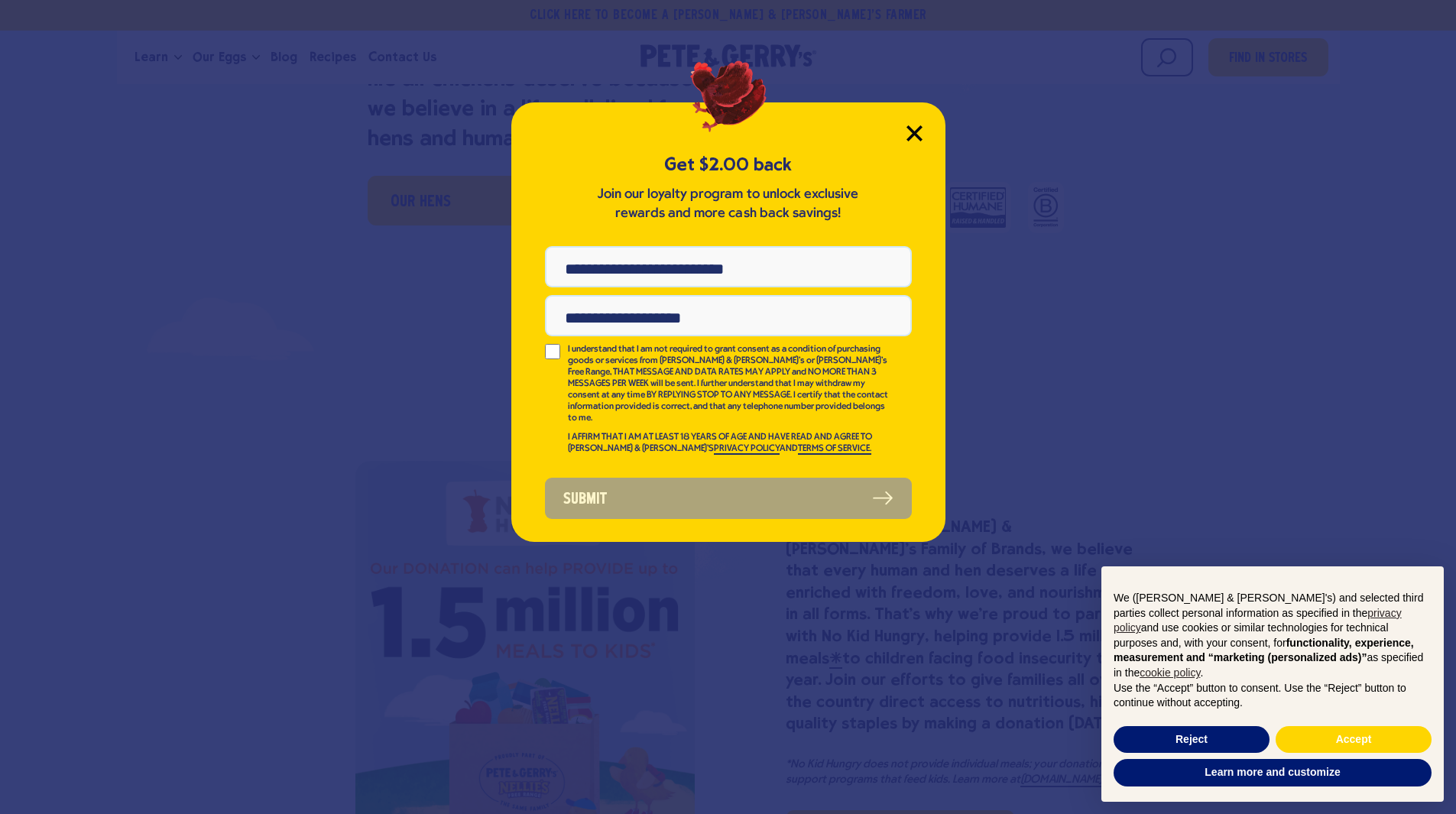
click at [915, 125] on icon "Close Modal" at bounding box center [914, 133] width 16 height 16
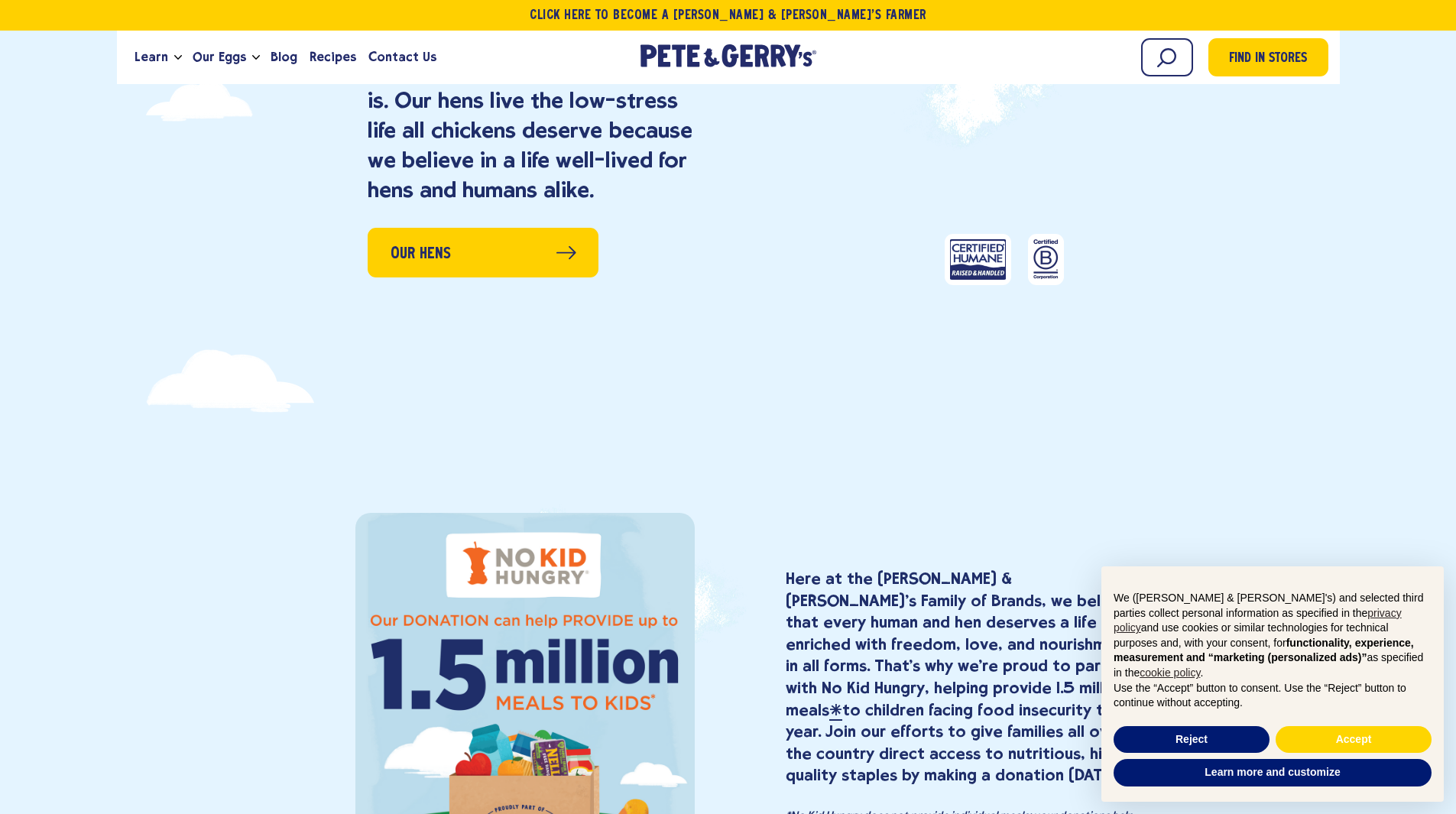
scroll to position [1147, 0]
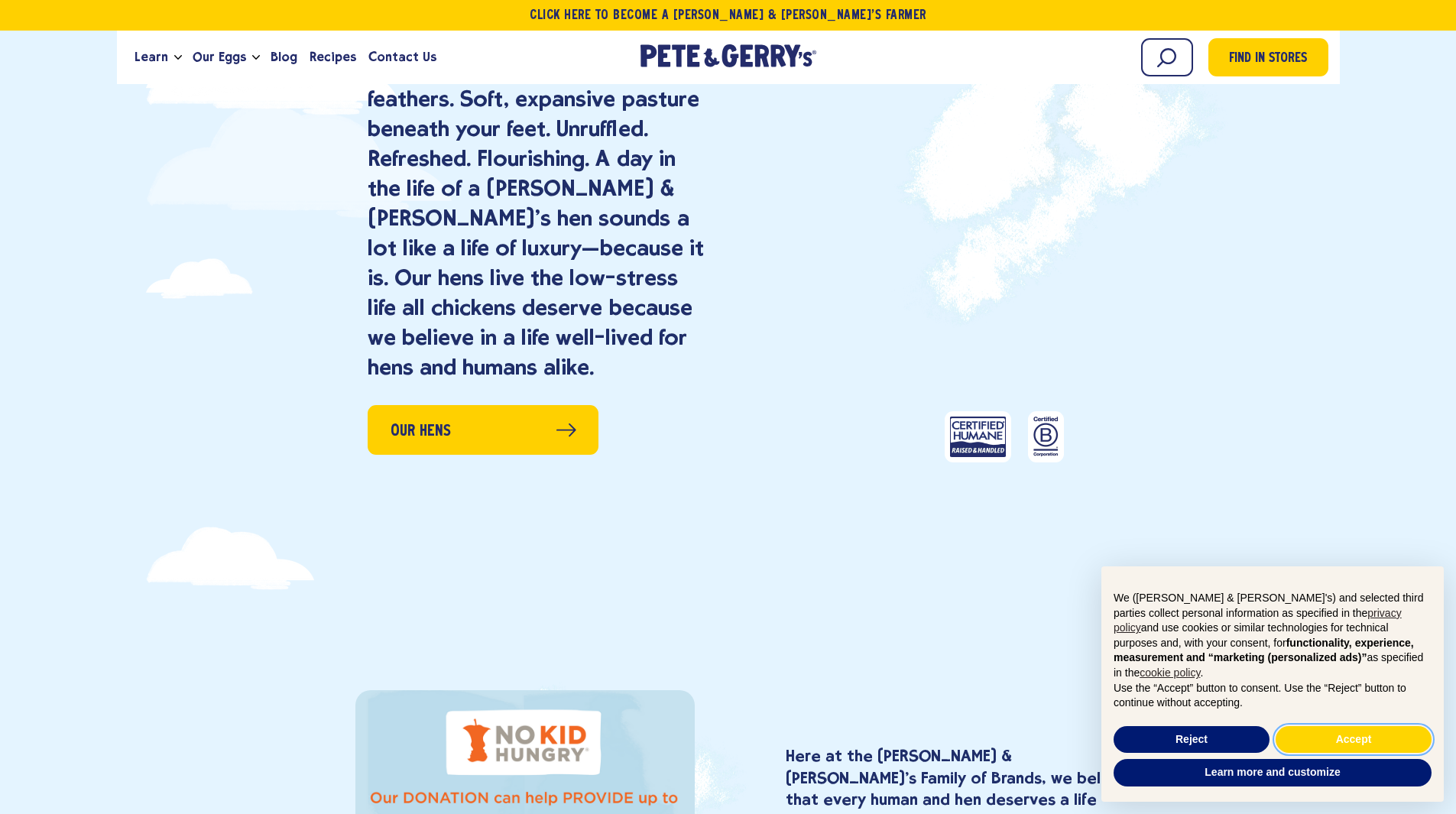
click at [1358, 728] on button "Accept" at bounding box center [1353, 740] width 156 height 27
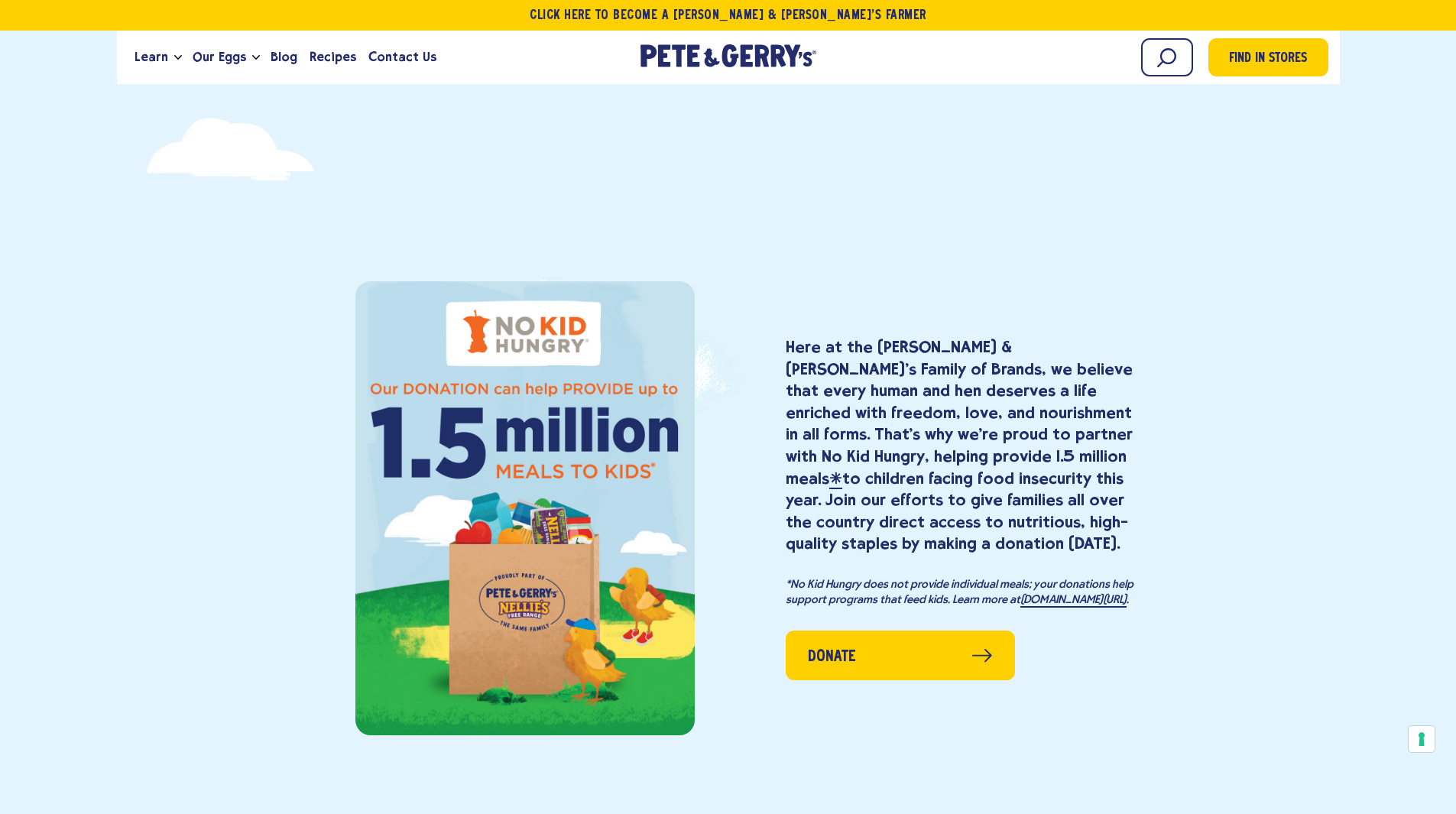
drag, startPoint x: 1287, startPoint y: 402, endPoint x: 1282, endPoint y: 513, distance: 111.1
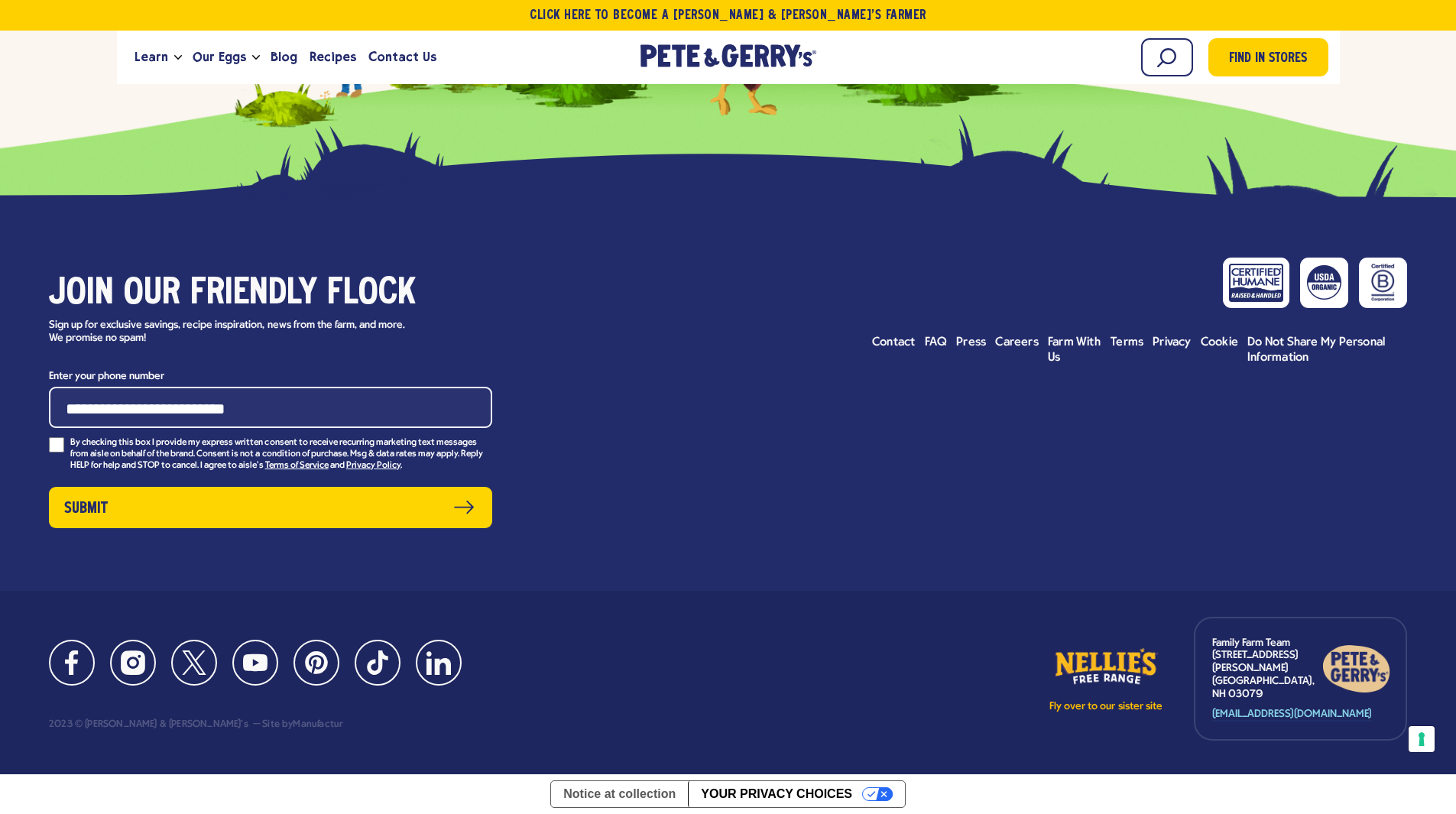
drag, startPoint x: 1291, startPoint y: 344, endPoint x: 1299, endPoint y: 616, distance: 272.1
click at [93, 730] on div "2023 © [PERSON_NAME] & [PERSON_NAME]'s" at bounding box center [149, 724] width 199 height 10
drag, startPoint x: 93, startPoint y: 736, endPoint x: 142, endPoint y: 740, distance: 49.2
click at [142, 732] on div "Facebook Instagram Twitter YouTube Pinterest TikTok LinkedIn 2023 © [PERSON_NAM…" at bounding box center [263, 686] width 428 height 93
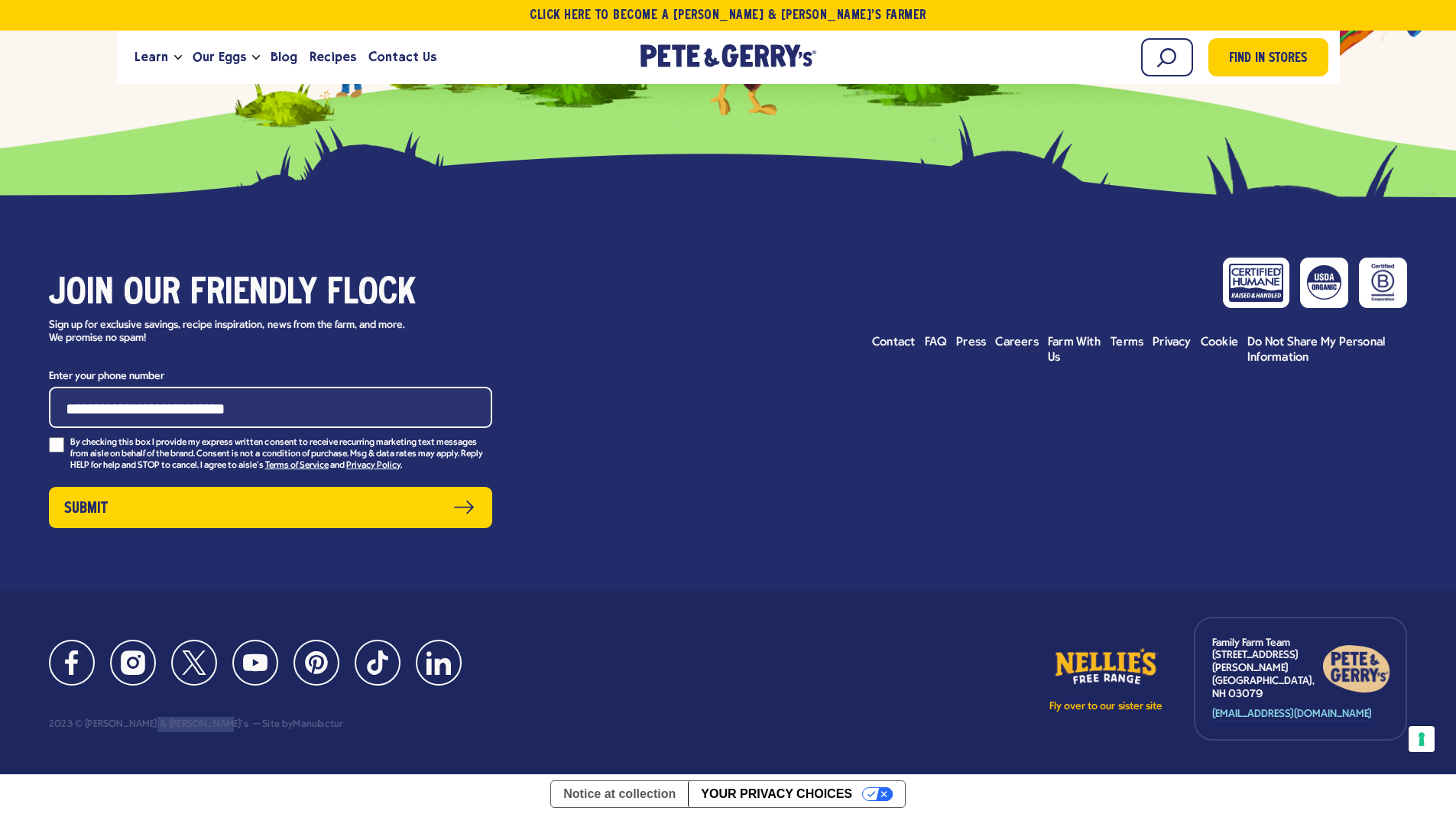
click at [99, 730] on div "2023 © [PERSON_NAME] & [PERSON_NAME]'s" at bounding box center [149, 724] width 199 height 10
drag, startPoint x: 99, startPoint y: 734, endPoint x: 137, endPoint y: 731, distance: 38.1
click at [137, 730] on div "2023 © [PERSON_NAME] & [PERSON_NAME]'s" at bounding box center [149, 724] width 199 height 10
